Goal: Transaction & Acquisition: Purchase product/service

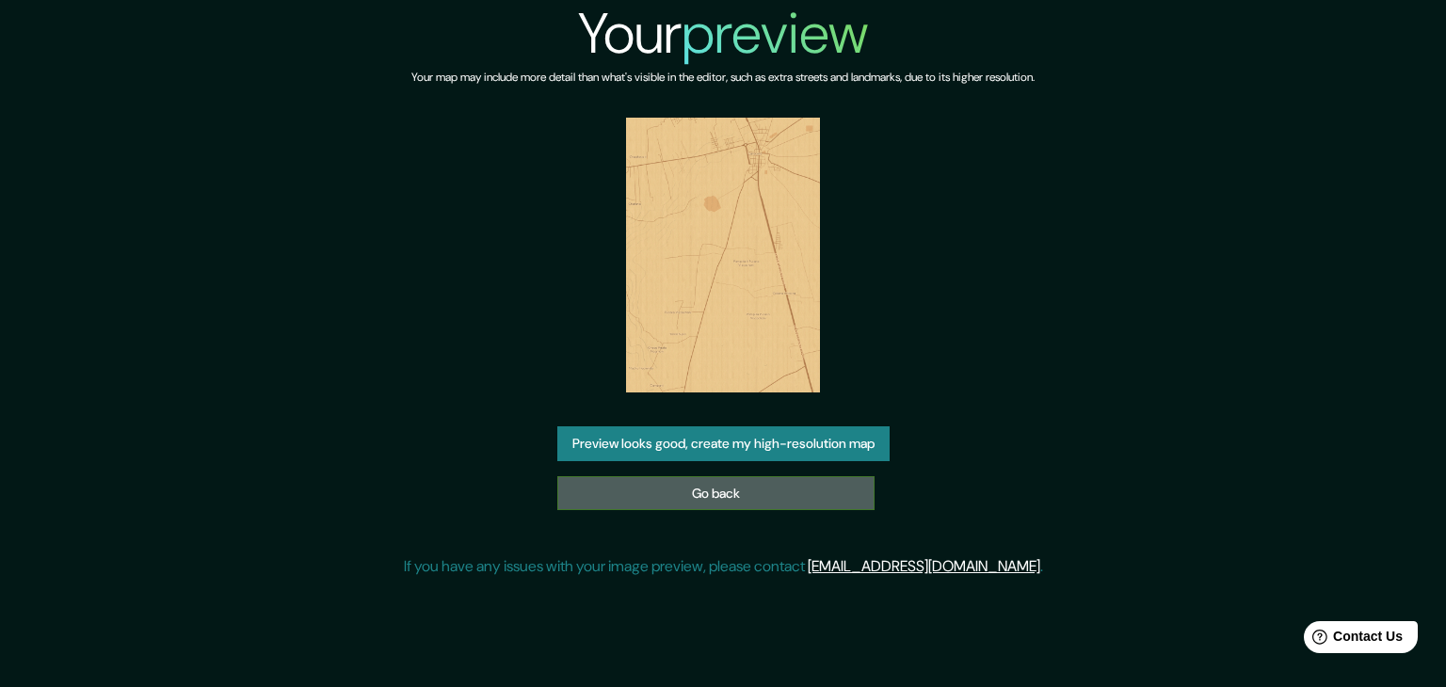
click at [807, 493] on link "Go back" at bounding box center [715, 493] width 317 height 35
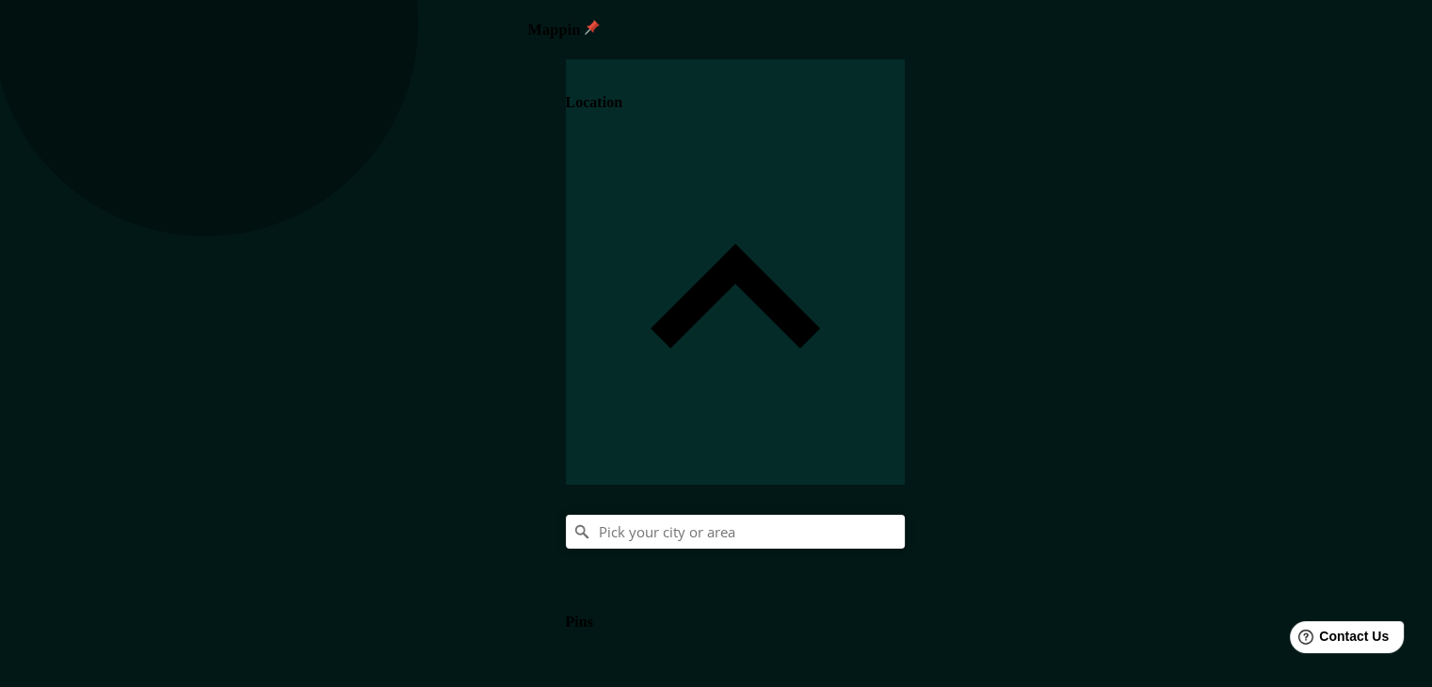
click at [622, 94] on h4 "Location" at bounding box center [594, 102] width 56 height 17
click at [905, 515] on input "Pick your city or area" at bounding box center [735, 532] width 339 height 34
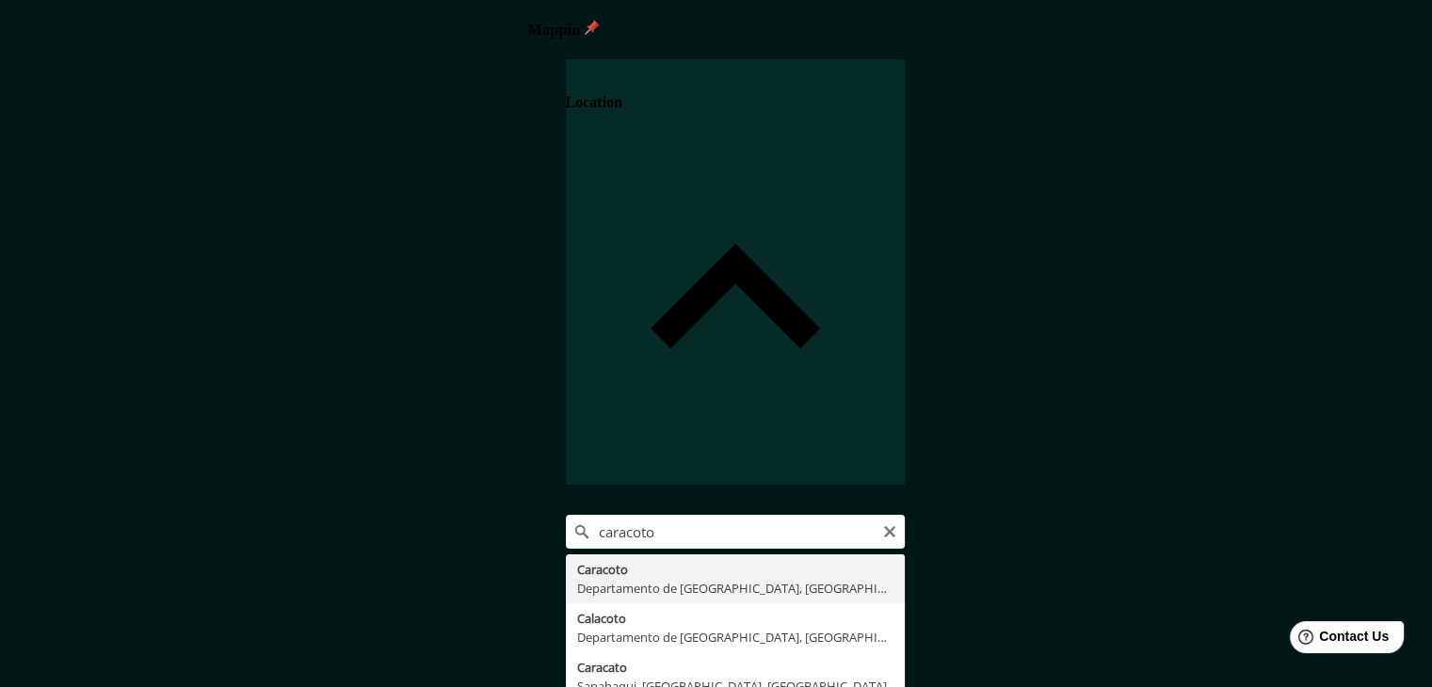
type input "Caracoto, [GEOGRAPHIC_DATA], [GEOGRAPHIC_DATA]"
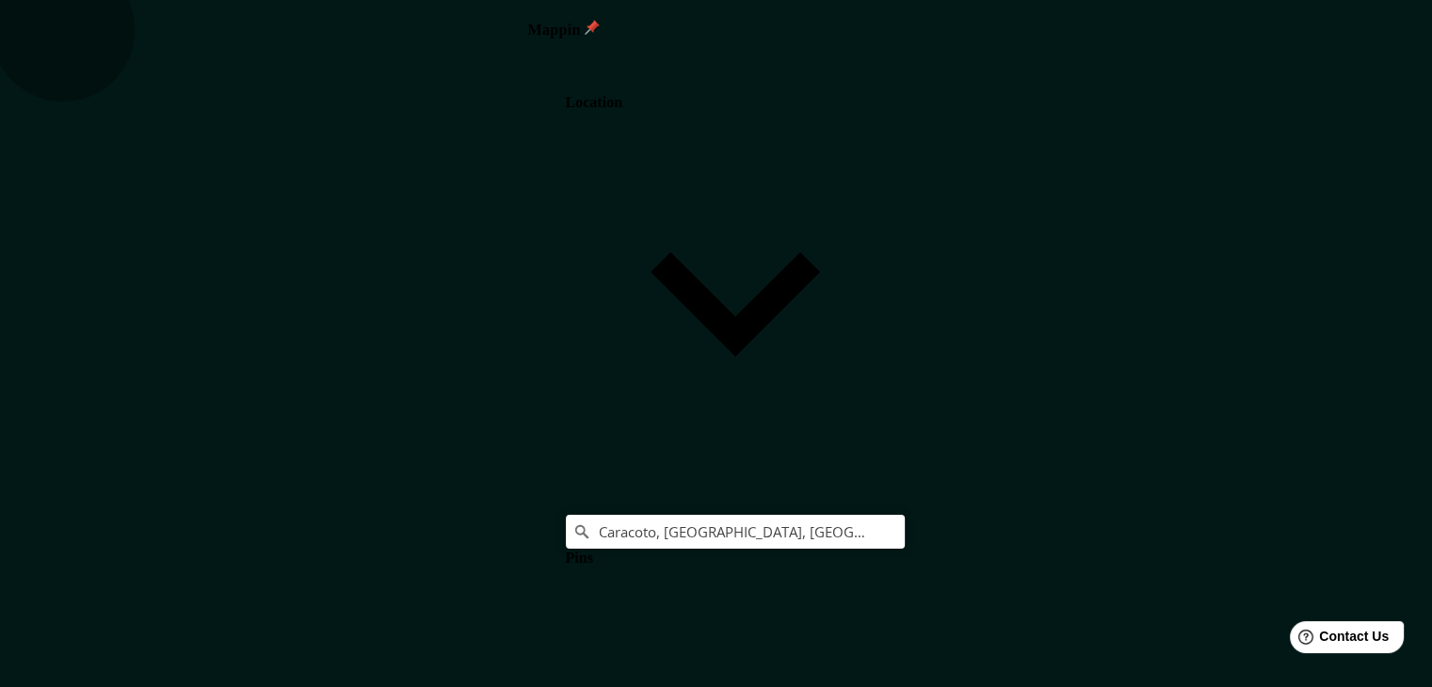
click at [1173, 593] on body "Mappin Location [GEOGRAPHIC_DATA], [GEOGRAPHIC_DATA], [GEOGRAPHIC_DATA] Pins St…" at bounding box center [716, 343] width 1432 height 687
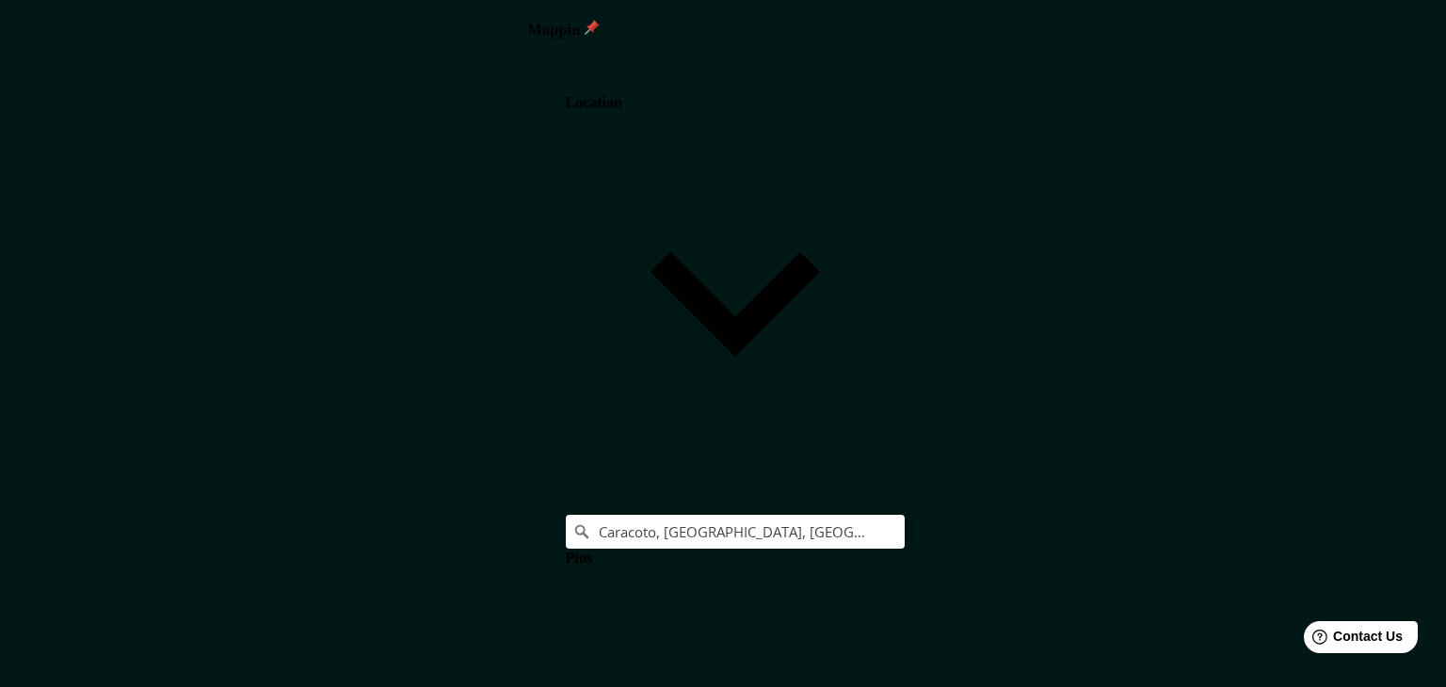
type input "a4"
click at [1172, 603] on body "Mappin Location [GEOGRAPHIC_DATA], [GEOGRAPHIC_DATA], [GEOGRAPHIC_DATA] Pins St…" at bounding box center [723, 343] width 1446 height 687
